Goal: Obtain resource: Obtain resource

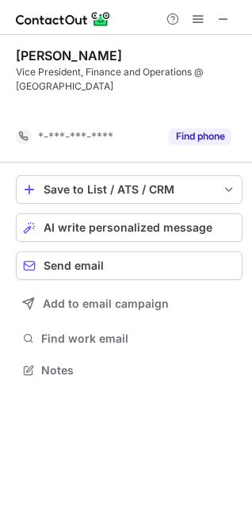
scroll to position [334, 252]
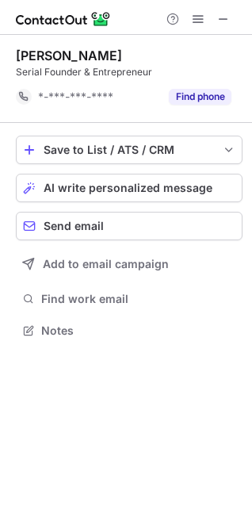
scroll to position [320, 252]
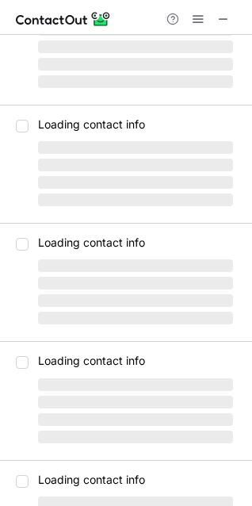
scroll to position [79, 0]
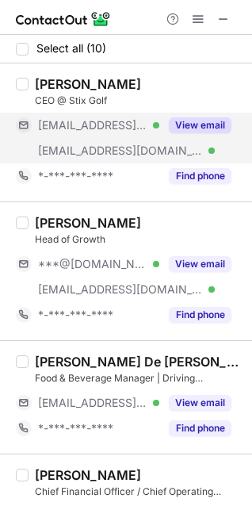
click at [204, 124] on button "View email" at bounding box center [200, 125] width 63 height 16
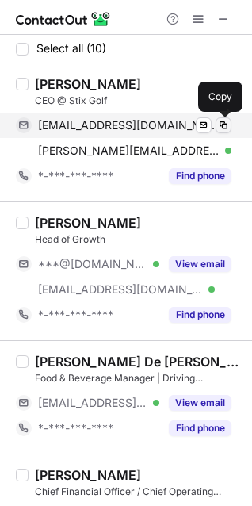
click at [223, 130] on span at bounding box center [223, 125] width 13 height 13
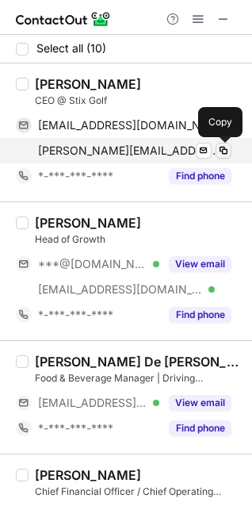
click at [218, 146] on span at bounding box center [223, 150] width 13 height 13
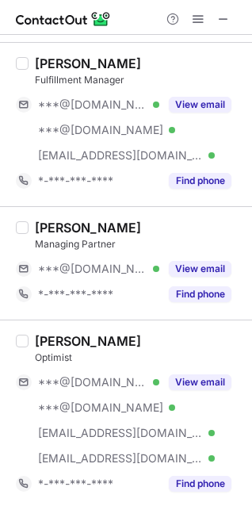
scroll to position [919, 0]
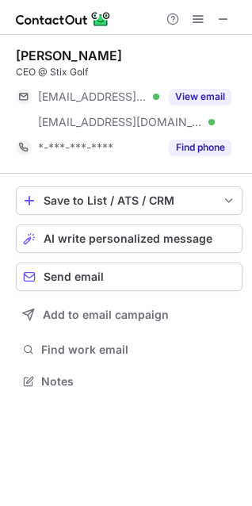
scroll to position [370, 252]
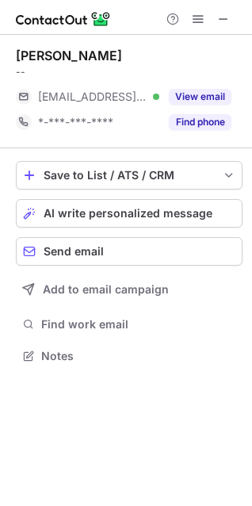
scroll to position [345, 252]
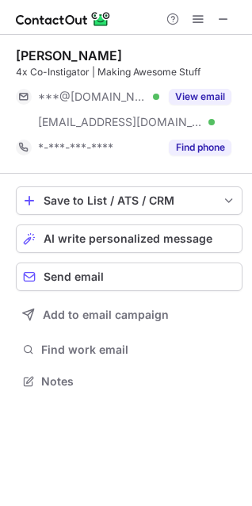
scroll to position [370, 252]
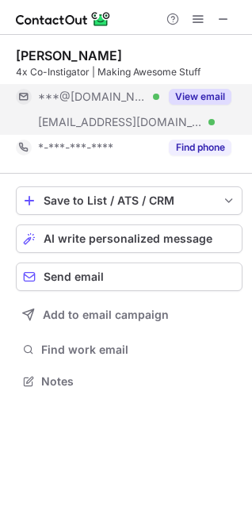
click at [193, 98] on button "View email" at bounding box center [200, 97] width 63 height 16
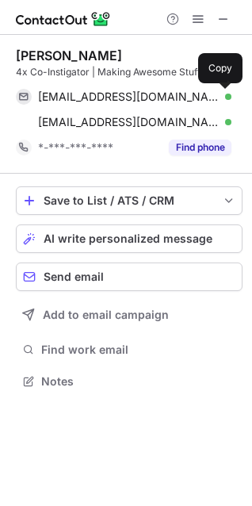
click at [222, 101] on span at bounding box center [223, 96] width 13 height 13
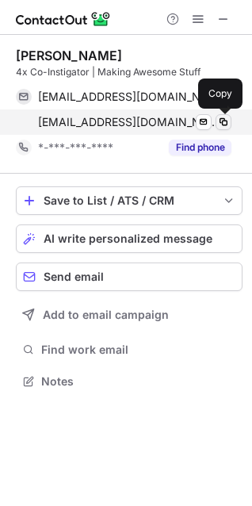
click at [220, 120] on span at bounding box center [223, 122] width 13 height 13
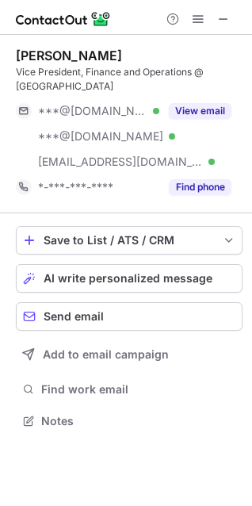
scroll to position [410, 252]
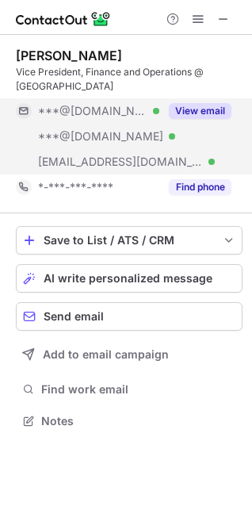
click at [204, 102] on div "View email" at bounding box center [195, 110] width 72 height 25
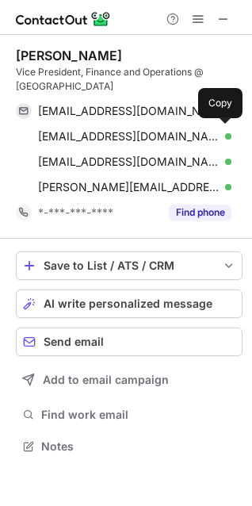
scroll to position [435, 252]
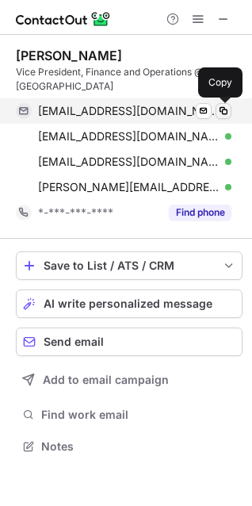
click at [223, 110] on span at bounding box center [223, 111] width 13 height 13
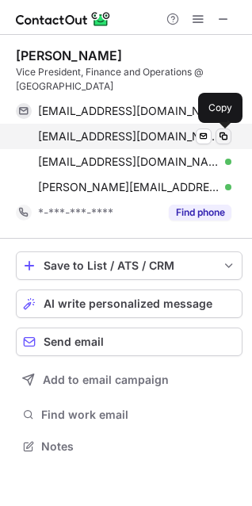
click at [221, 139] on span at bounding box center [223, 136] width 13 height 13
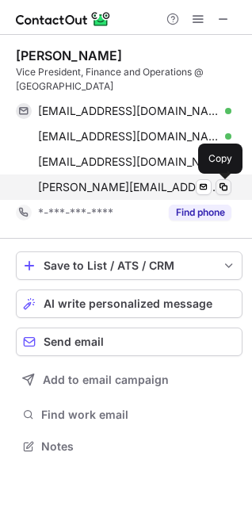
click at [228, 183] on span at bounding box center [223, 187] width 13 height 13
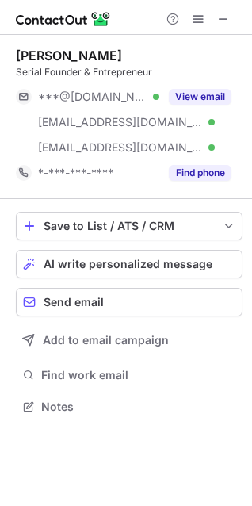
scroll to position [396, 252]
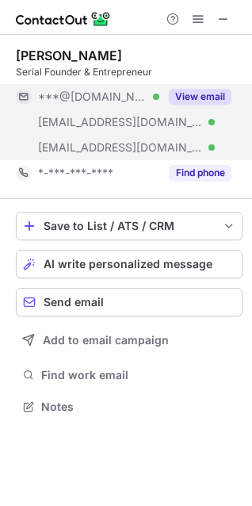
click at [189, 93] on button "View email" at bounding box center [200, 97] width 63 height 16
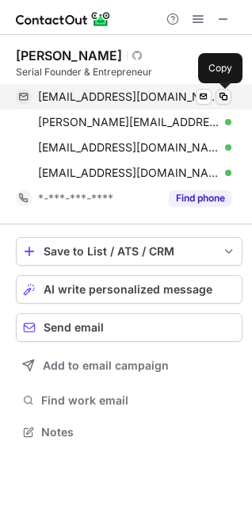
click at [228, 92] on span at bounding box center [223, 96] width 13 height 13
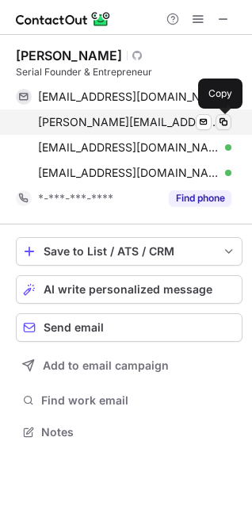
click at [221, 118] on span at bounding box center [223, 122] width 13 height 13
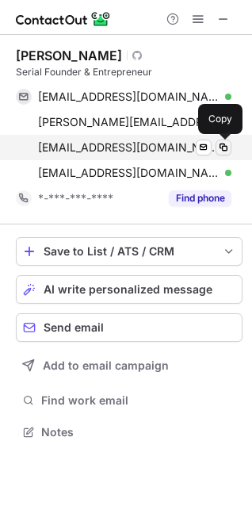
click at [222, 150] on span at bounding box center [223, 147] width 13 height 13
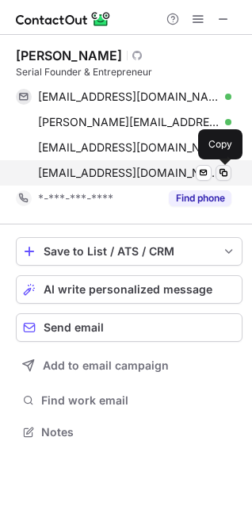
click at [221, 176] on span at bounding box center [223, 173] width 13 height 13
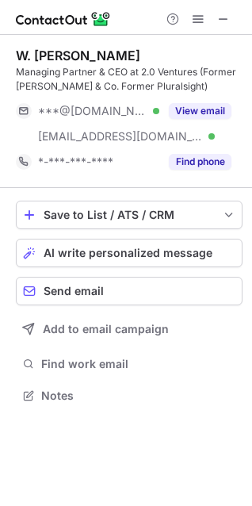
scroll to position [385, 252]
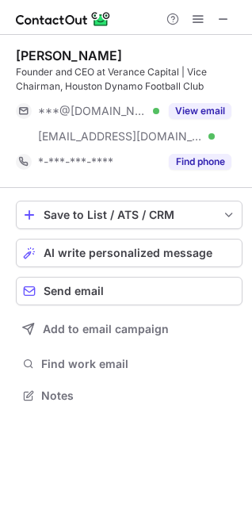
scroll to position [385, 252]
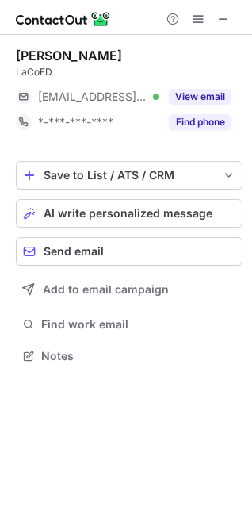
scroll to position [345, 252]
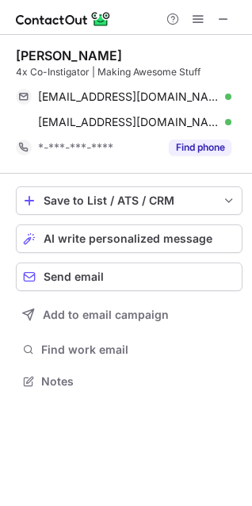
scroll to position [370, 252]
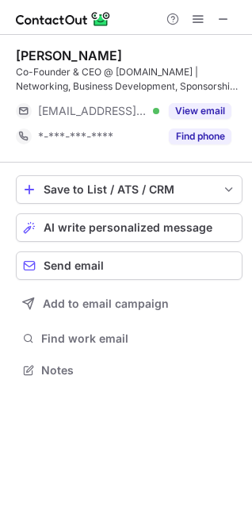
scroll to position [359, 252]
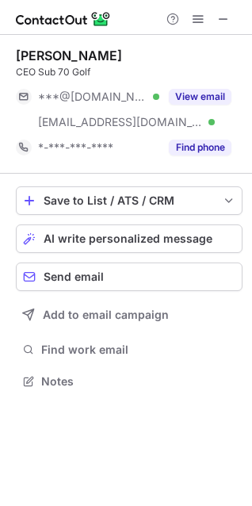
scroll to position [370, 252]
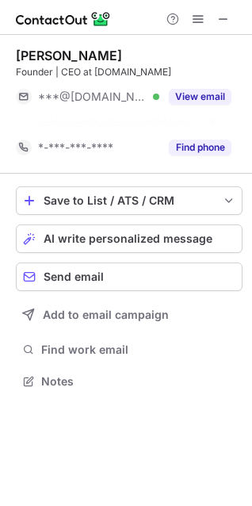
scroll to position [345, 252]
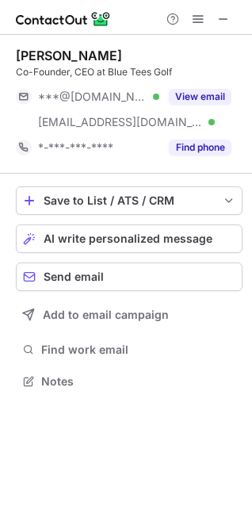
scroll to position [370, 252]
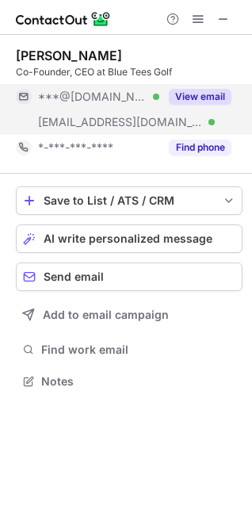
click at [178, 103] on button "View email" at bounding box center [200, 97] width 63 height 16
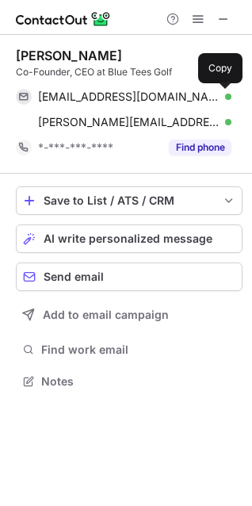
click at [221, 99] on span at bounding box center [223, 96] width 13 height 13
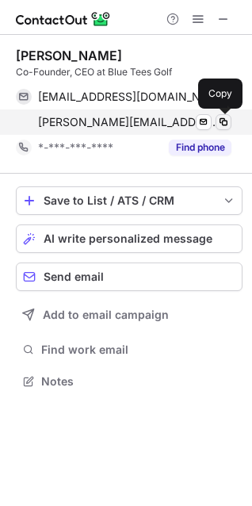
click at [220, 121] on span at bounding box center [223, 122] width 13 height 13
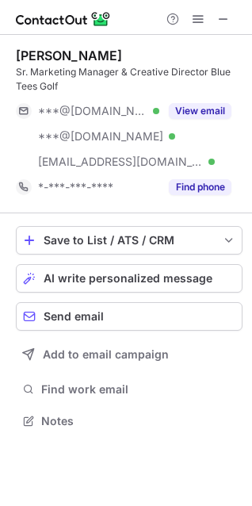
scroll to position [410, 252]
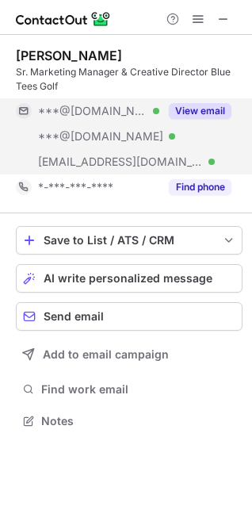
click at [173, 108] on button "View email" at bounding box center [200, 111] width 63 height 16
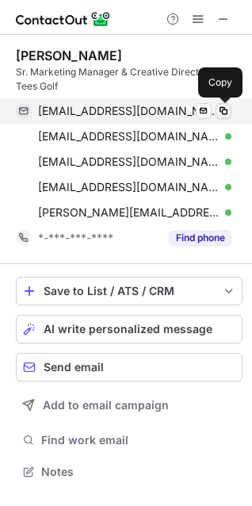
click at [220, 113] on span at bounding box center [223, 111] width 13 height 13
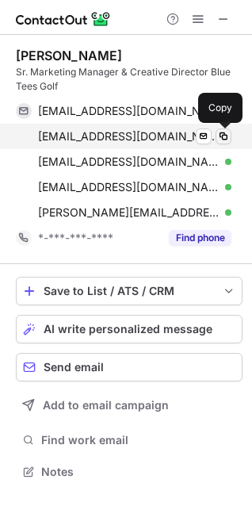
click at [223, 136] on span at bounding box center [223, 136] width 13 height 13
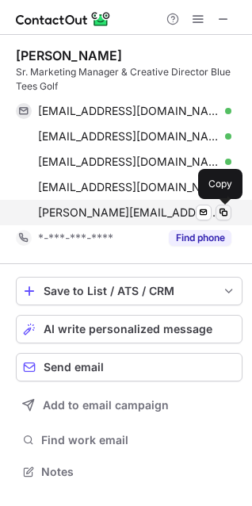
click at [217, 210] on span at bounding box center [223, 212] width 13 height 13
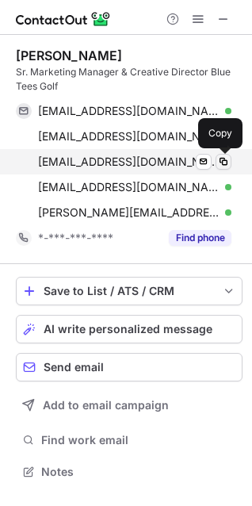
click at [223, 165] on span at bounding box center [223, 161] width 13 height 13
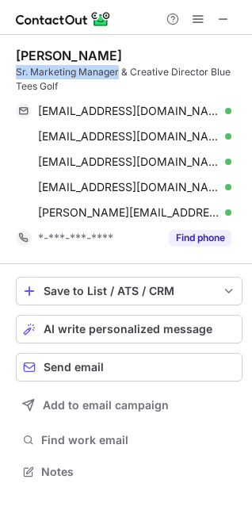
drag, startPoint x: 12, startPoint y: 74, endPoint x: 118, endPoint y: 76, distance: 106.3
click at [118, 76] on div "Gregory Makie Sr. Marketing Manager & Creative Director Blue Tees Golf gregmaki…" at bounding box center [126, 265] width 252 height 461
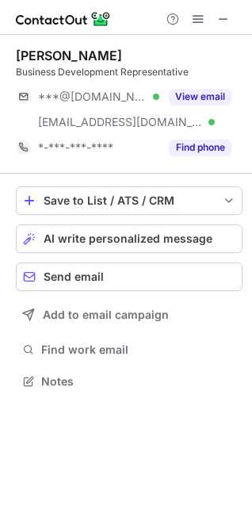
scroll to position [370, 252]
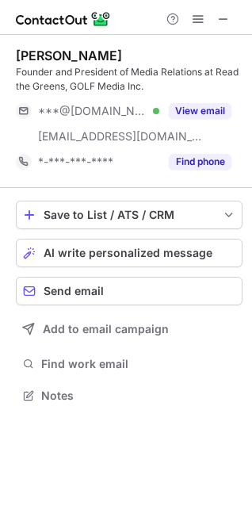
scroll to position [385, 252]
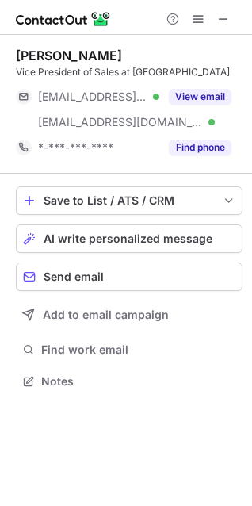
scroll to position [370, 252]
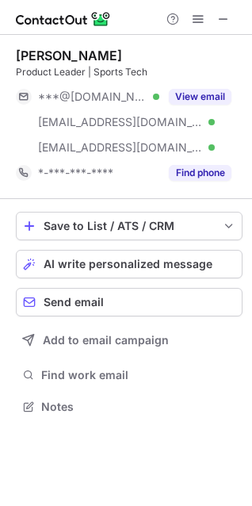
scroll to position [396, 252]
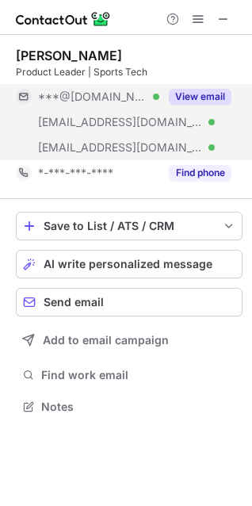
click at [188, 98] on button "View email" at bounding box center [200, 97] width 63 height 16
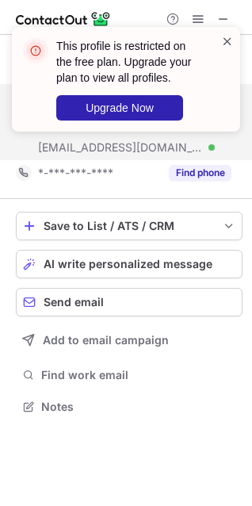
click at [224, 40] on span at bounding box center [227, 41] width 13 height 16
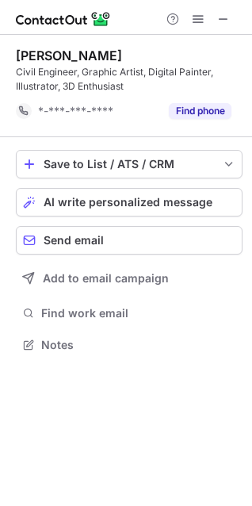
scroll to position [334, 252]
click at [218, 21] on span at bounding box center [223, 19] width 13 height 13
click at [213, 56] on div "Nicholson Cruz" at bounding box center [129, 56] width 227 height 16
click at [229, 56] on div "Nicholson Cruz" at bounding box center [129, 56] width 227 height 16
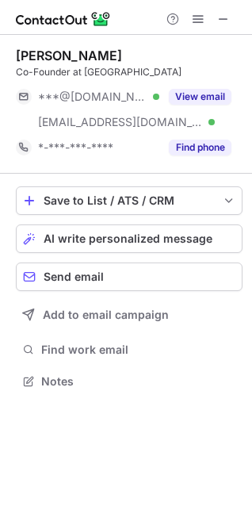
scroll to position [370, 252]
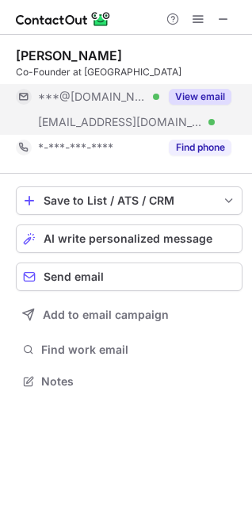
click at [190, 90] on button "View email" at bounding box center [200, 97] width 63 height 16
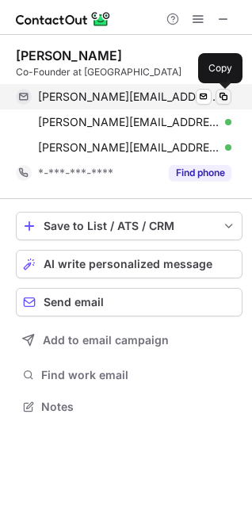
click at [228, 94] on span at bounding box center [223, 96] width 13 height 13
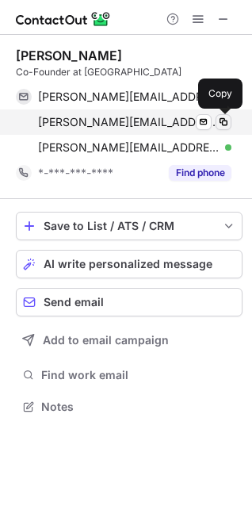
click at [218, 125] on span at bounding box center [223, 122] width 13 height 13
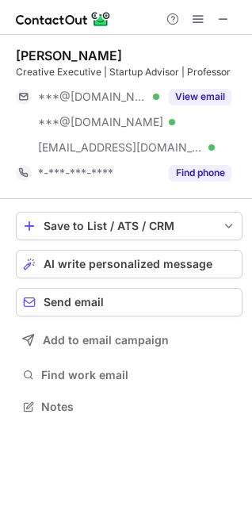
scroll to position [396, 252]
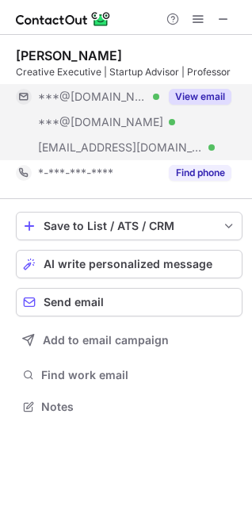
click at [186, 99] on button "View email" at bounding box center [200, 97] width 63 height 16
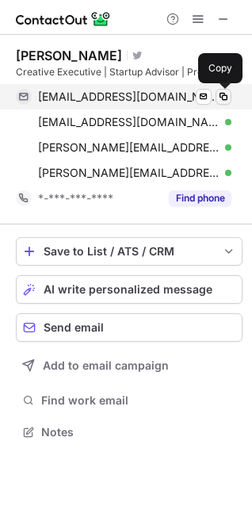
scroll to position [421, 252]
click at [221, 102] on span at bounding box center [223, 96] width 13 height 13
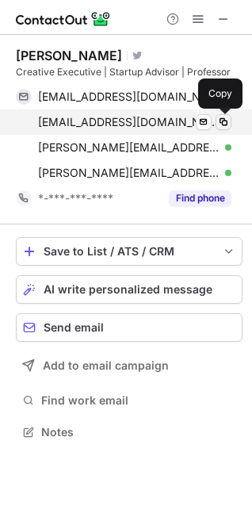
click at [218, 122] on span at bounding box center [223, 122] width 13 height 13
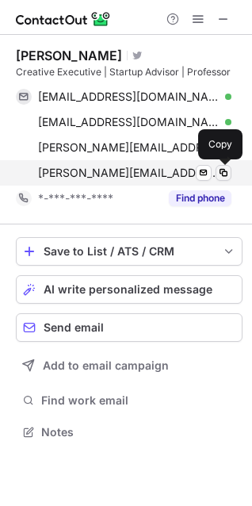
click at [219, 174] on span at bounding box center [223, 173] width 13 height 13
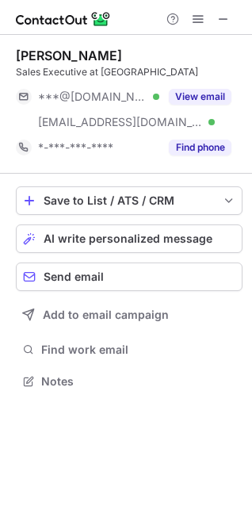
scroll to position [370, 252]
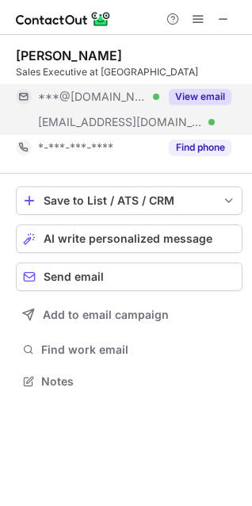
click at [205, 93] on button "View email" at bounding box center [200, 97] width 63 height 16
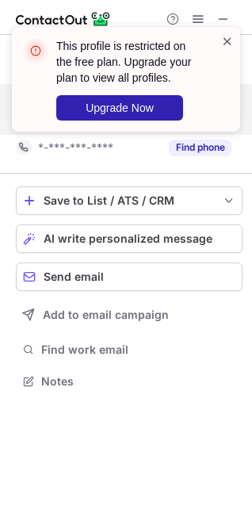
click at [224, 40] on span at bounding box center [227, 41] width 13 height 16
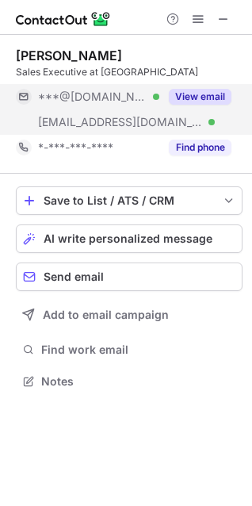
click at [217, 93] on button "View email" at bounding box center [200, 97] width 63 height 16
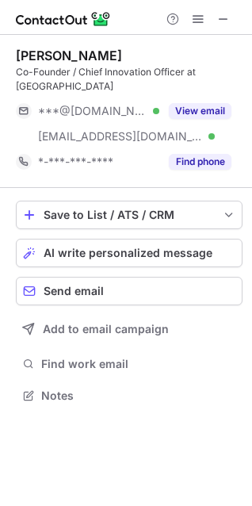
scroll to position [385, 252]
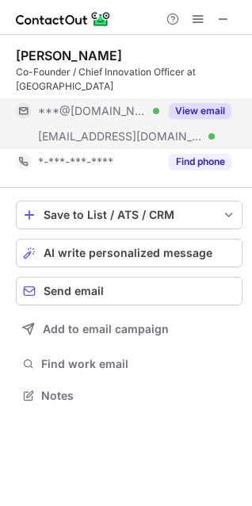
click at [199, 108] on button "View email" at bounding box center [200, 111] width 63 height 16
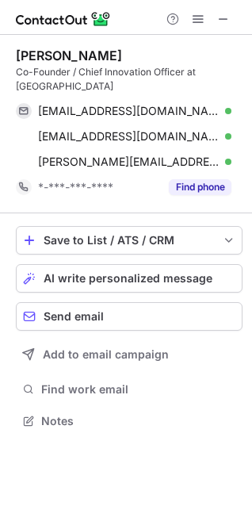
scroll to position [410, 252]
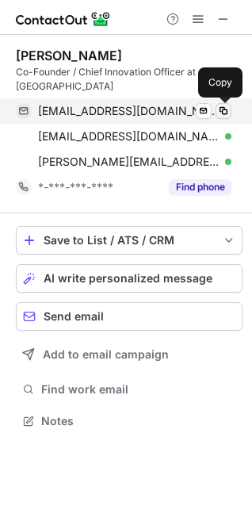
click at [218, 111] on span at bounding box center [223, 111] width 13 height 13
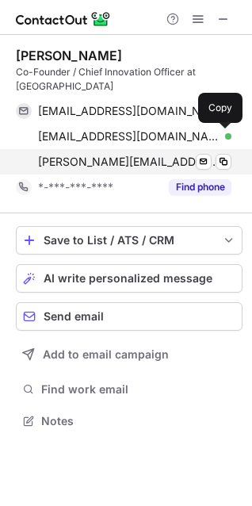
drag, startPoint x: 223, startPoint y: 140, endPoint x: 156, endPoint y: 161, distance: 70.0
click at [223, 140] on span at bounding box center [223, 136] width 13 height 13
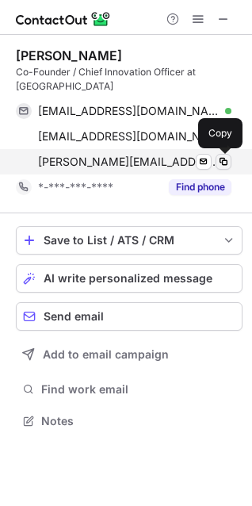
click at [224, 163] on span at bounding box center [223, 161] width 13 height 13
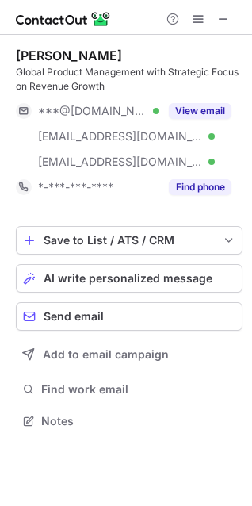
scroll to position [410, 252]
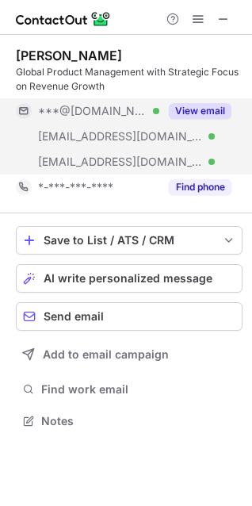
click at [197, 113] on button "View email" at bounding box center [200, 111] width 63 height 16
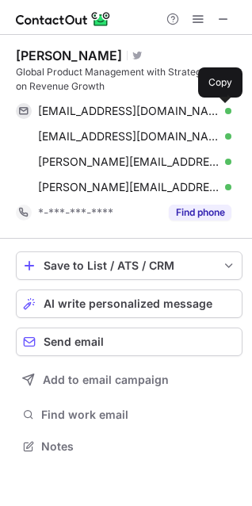
scroll to position [435, 252]
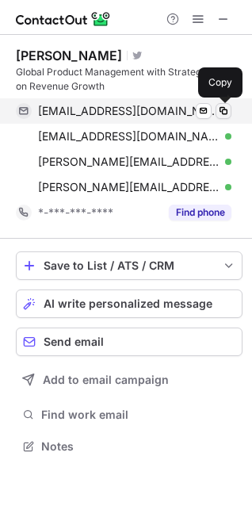
click at [221, 115] on span at bounding box center [223, 111] width 13 height 13
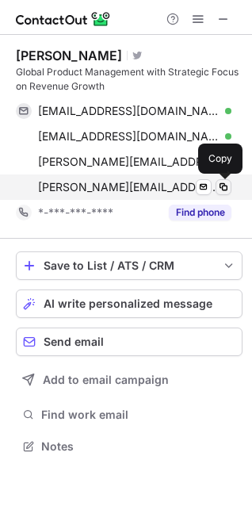
click at [219, 188] on span at bounding box center [223, 187] width 13 height 13
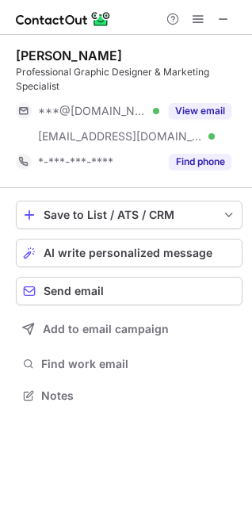
scroll to position [385, 252]
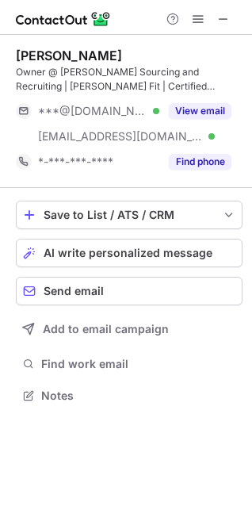
scroll to position [385, 252]
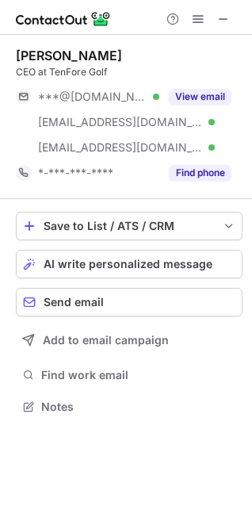
scroll to position [396, 252]
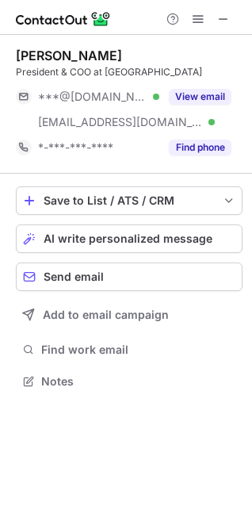
scroll to position [370, 252]
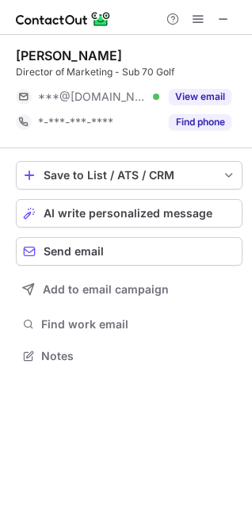
scroll to position [345, 252]
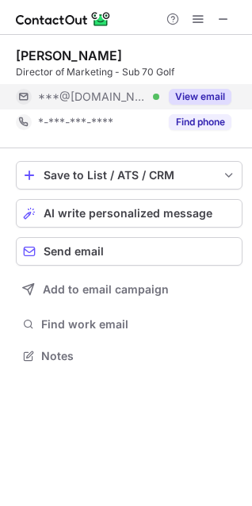
click at [213, 95] on button "View email" at bounding box center [200, 97] width 63 height 16
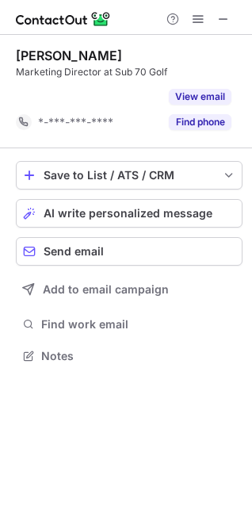
scroll to position [320, 252]
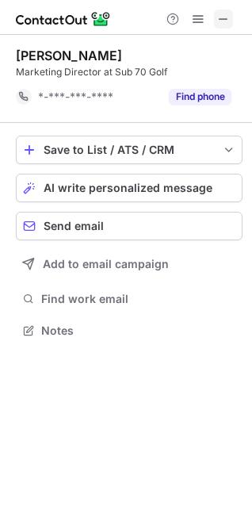
click at [224, 21] on span at bounding box center [223, 19] width 13 height 13
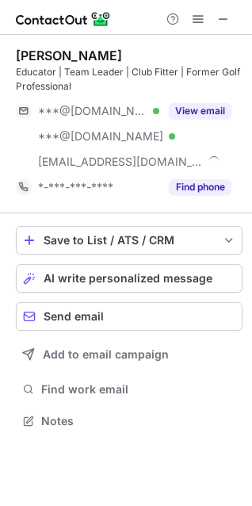
scroll to position [410, 252]
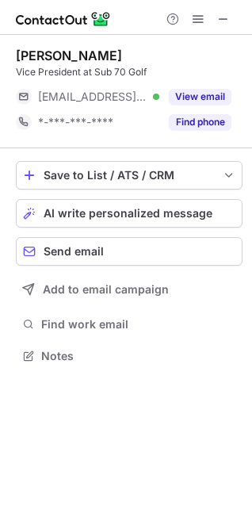
scroll to position [345, 252]
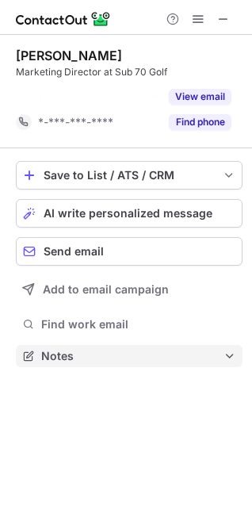
scroll to position [320, 252]
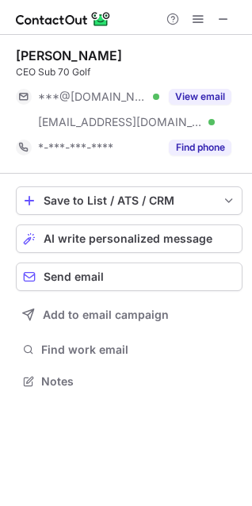
scroll to position [370, 252]
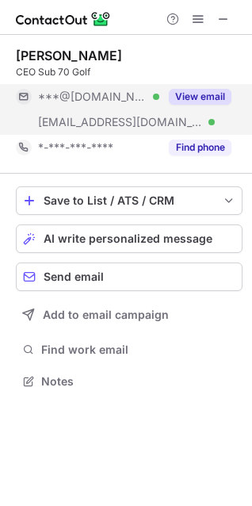
click at [206, 86] on div "View email" at bounding box center [195, 96] width 72 height 25
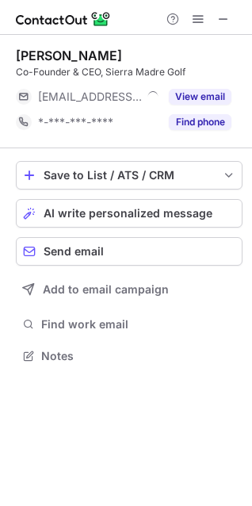
scroll to position [345, 252]
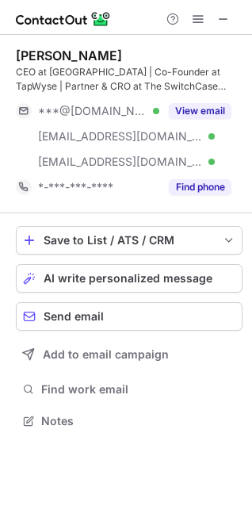
scroll to position [410, 252]
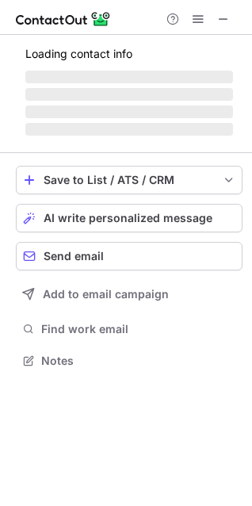
scroll to position [359, 252]
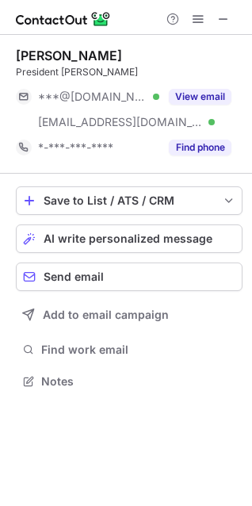
scroll to position [370, 252]
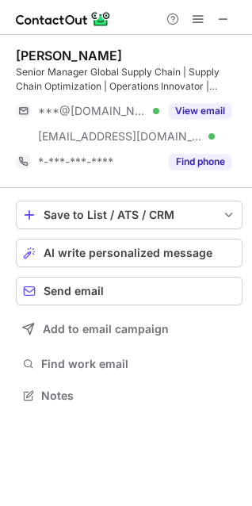
scroll to position [385, 252]
